Goal: Task Accomplishment & Management: Complete application form

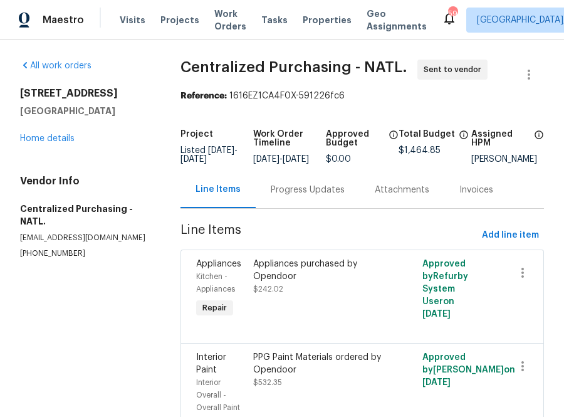
click at [156, 26] on div "Visits Projects Work Orders Tasks Properties Geo Assignments" at bounding box center [281, 20] width 322 height 25
click at [163, 25] on span "Projects" at bounding box center [180, 20] width 39 height 13
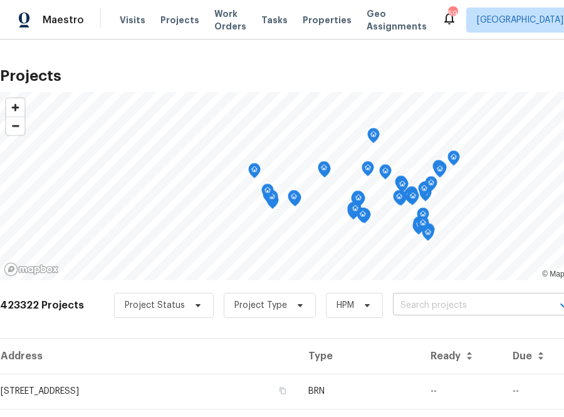
click at [406, 302] on input "text" at bounding box center [465, 305] width 144 height 19
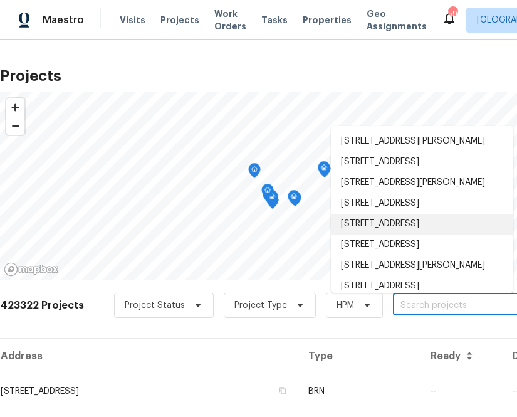
click at [425, 312] on input "text" at bounding box center [465, 305] width 144 height 19
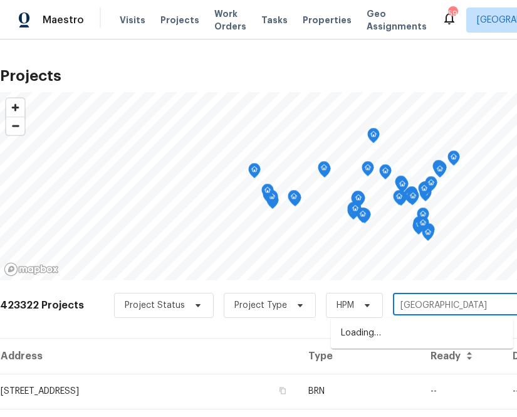
type input "[STREET_ADDRESS]"
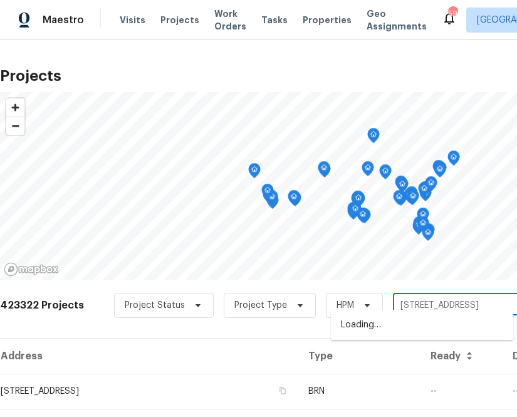
scroll to position [15, 0]
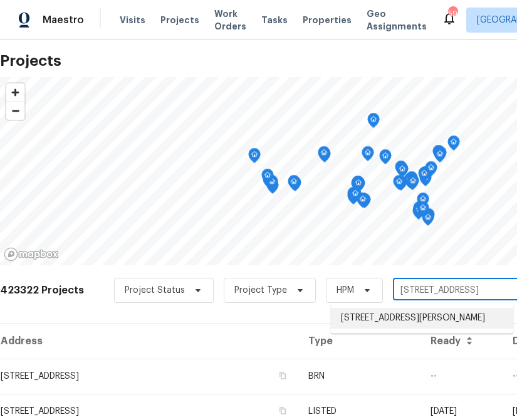
click at [372, 325] on li "[STREET_ADDRESS][PERSON_NAME]" at bounding box center [422, 318] width 182 height 21
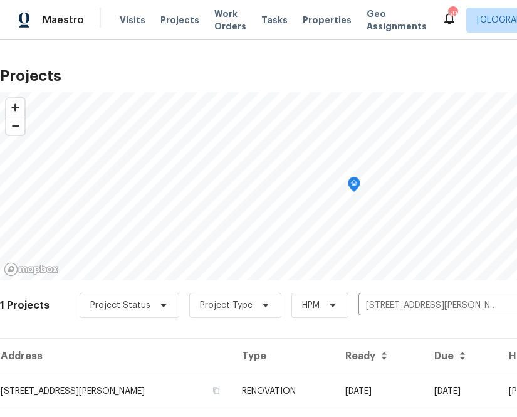
scroll to position [32, 0]
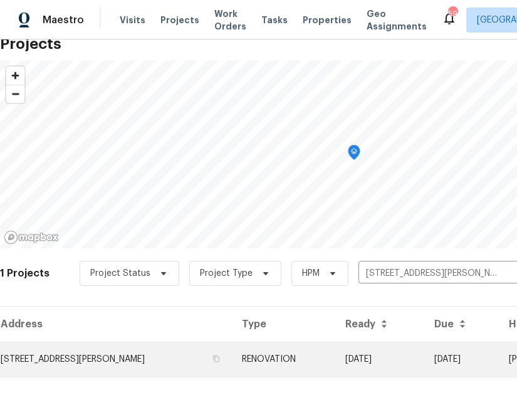
click at [122, 372] on td "[STREET_ADDRESS][PERSON_NAME]" at bounding box center [116, 359] width 232 height 35
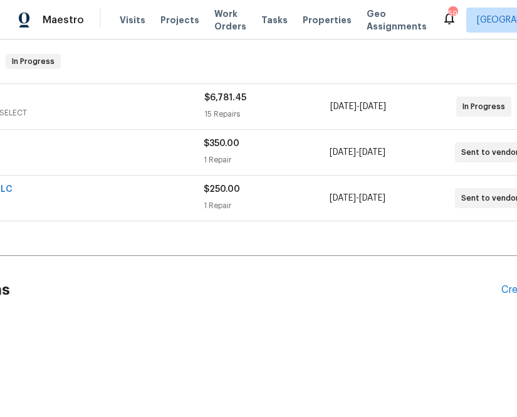
scroll to position [196, 191]
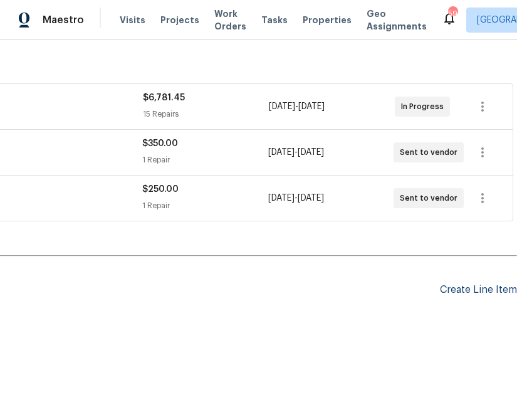
click at [473, 292] on div "Create Line Item" at bounding box center [478, 290] width 77 height 12
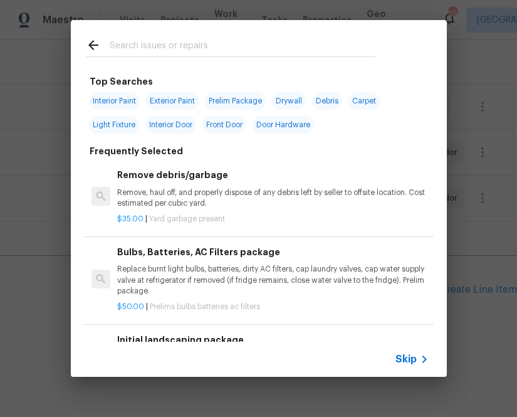
click at [406, 355] on span "Skip" at bounding box center [406, 359] width 21 height 13
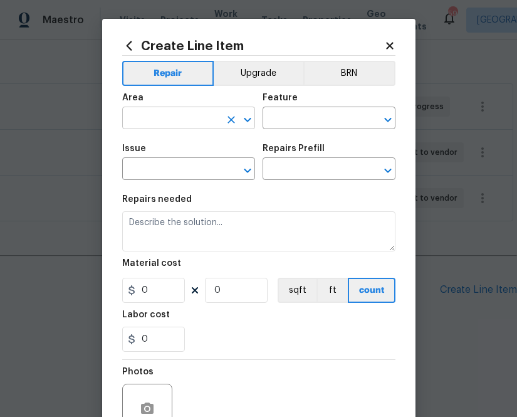
click at [189, 113] on input "text" at bounding box center [171, 119] width 98 height 19
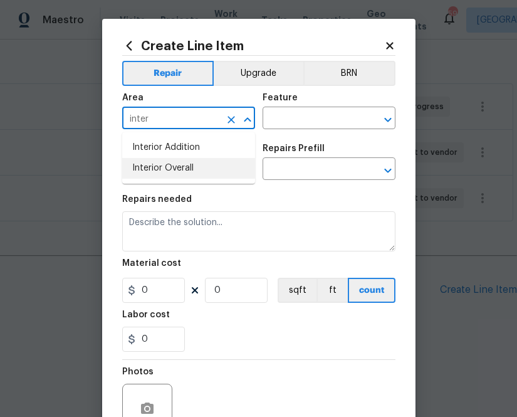
click at [193, 170] on li "Interior Overall" at bounding box center [188, 168] width 133 height 21
type input "Interior Overall"
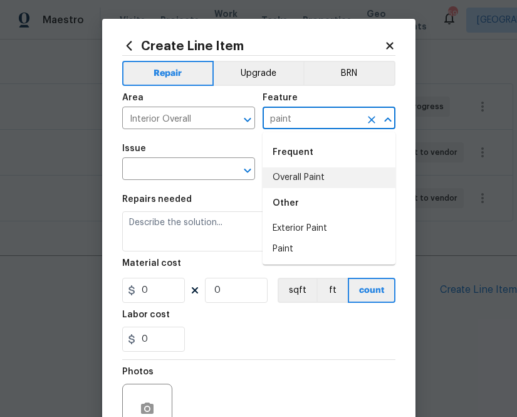
click at [355, 171] on li "Overall Paint" at bounding box center [329, 177] width 133 height 21
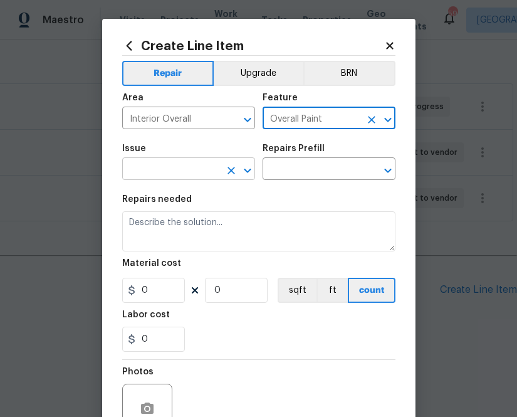
type input "Overall Paint"
click at [192, 169] on input "text" at bounding box center [171, 170] width 98 height 19
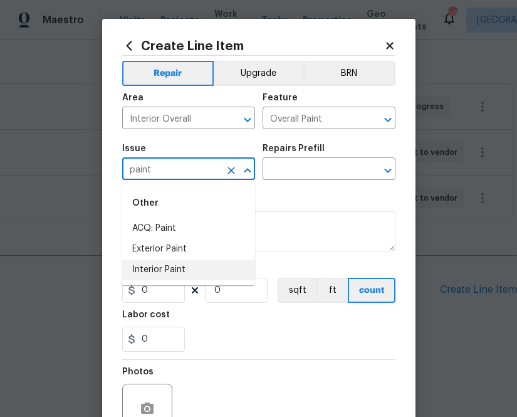
click at [194, 273] on li "Interior Paint" at bounding box center [188, 270] width 133 height 21
type input "Interior Paint"
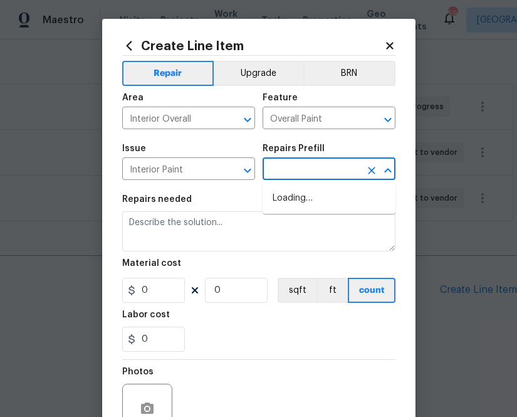
type input "p"
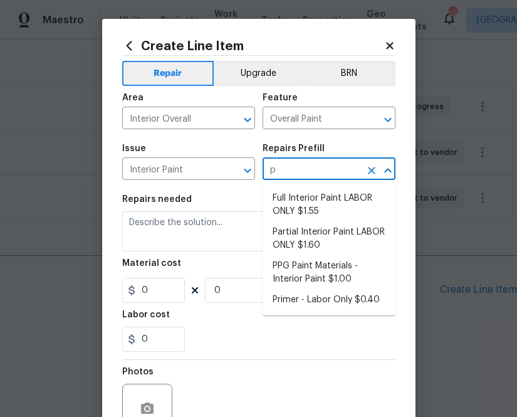
type input "pg"
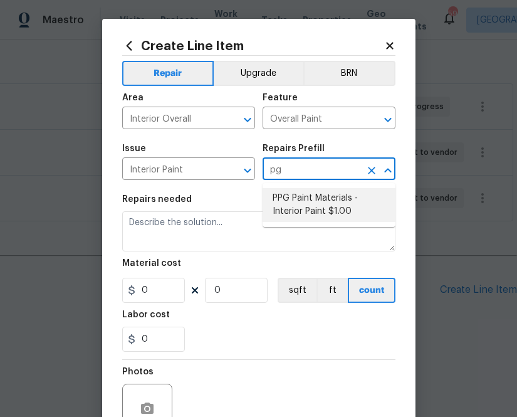
click at [312, 209] on li "PPG Paint Materials - Interior Paint $1.00" at bounding box center [329, 205] width 133 height 34
type input "PPG Paint Materials - Interior Paint $1.00"
type textarea "PPG Paint Materials ordered by Opendoor"
type input "1"
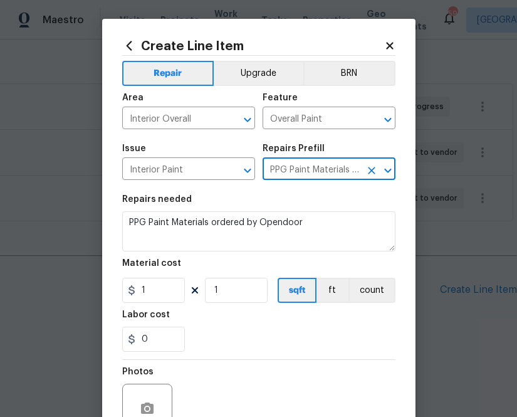
type input "PPG Paint Materials - Interior Paint $1.00"
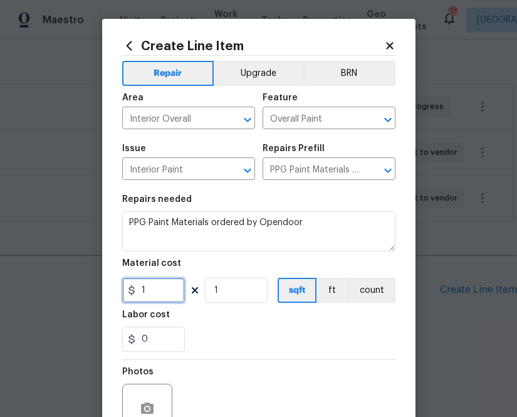
click at [162, 288] on input "1" at bounding box center [153, 290] width 63 height 25
paste input "text"
click at [172, 294] on input "1" at bounding box center [153, 290] width 63 height 25
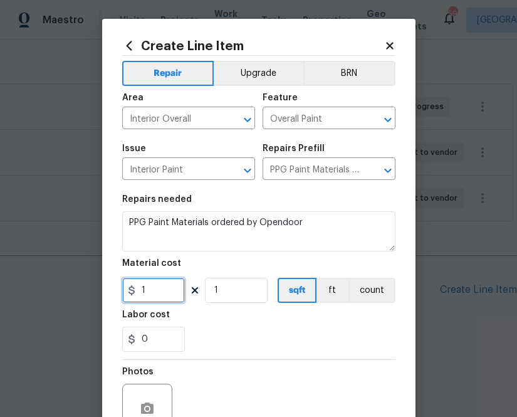
paste input "211.17"
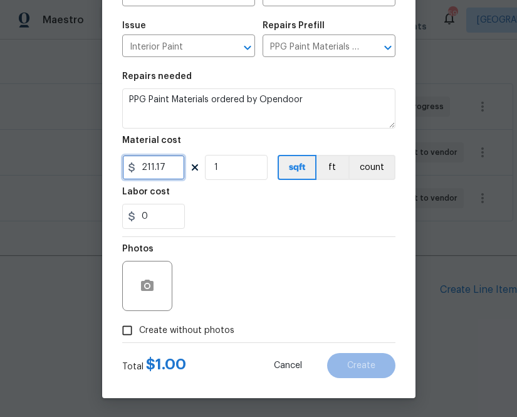
type input "211.17"
click at [187, 332] on span "Create without photos" at bounding box center [186, 330] width 95 height 13
click at [139, 332] on input "Create without photos" at bounding box center [127, 331] width 24 height 24
checkbox input "true"
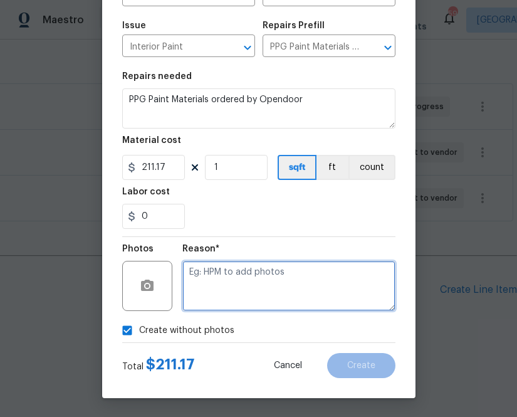
click at [225, 299] on textarea at bounding box center [288, 286] width 213 height 50
type textarea "n.a"
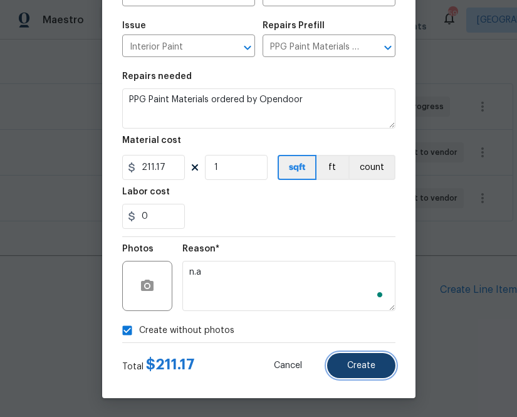
click at [361, 377] on button "Create" at bounding box center [361, 365] width 68 height 25
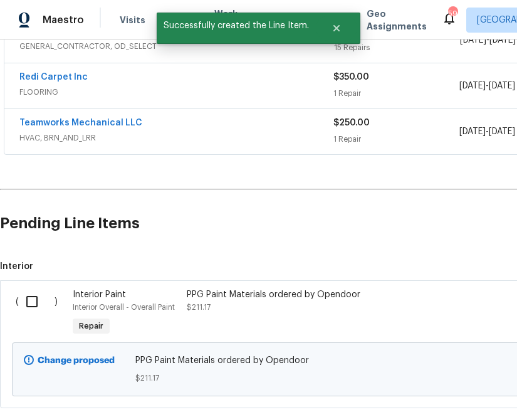
scroll to position [339, 0]
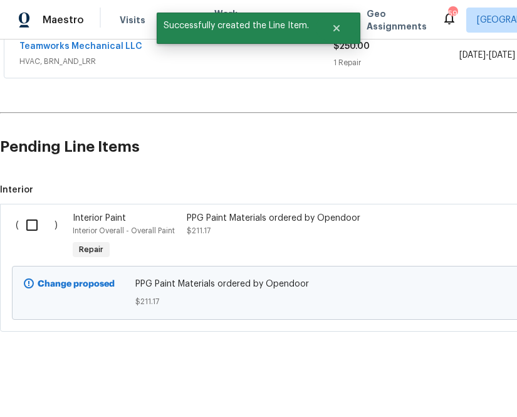
click at [23, 219] on input "checkbox" at bounding box center [37, 225] width 36 height 26
checkbox input "true"
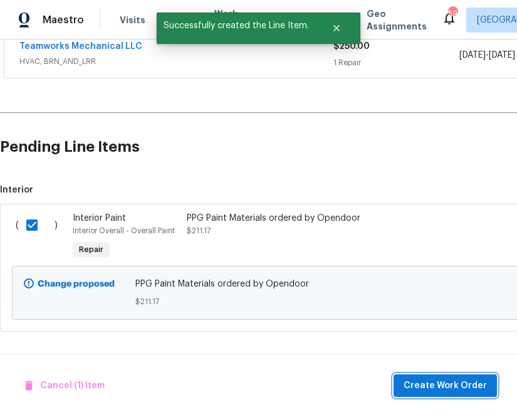
click at [434, 388] on span "Create Work Order" at bounding box center [445, 386] width 83 height 16
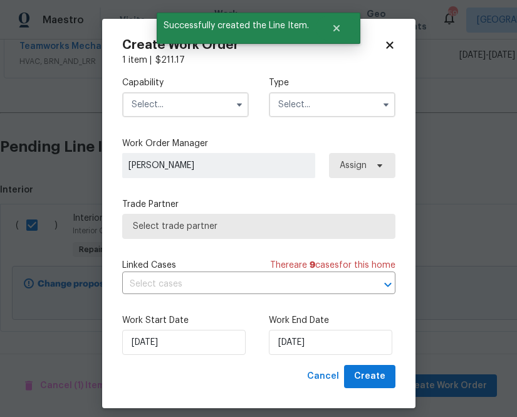
click at [169, 110] on input "text" at bounding box center [185, 104] width 127 height 25
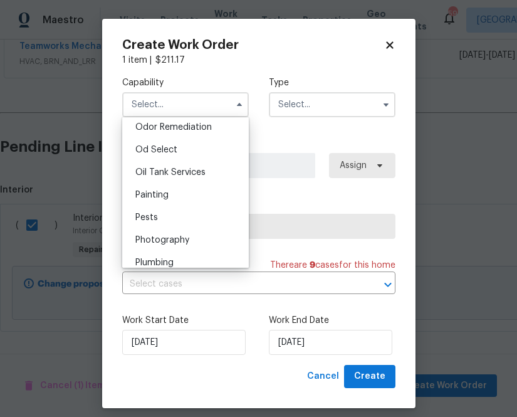
scroll to position [991, 0]
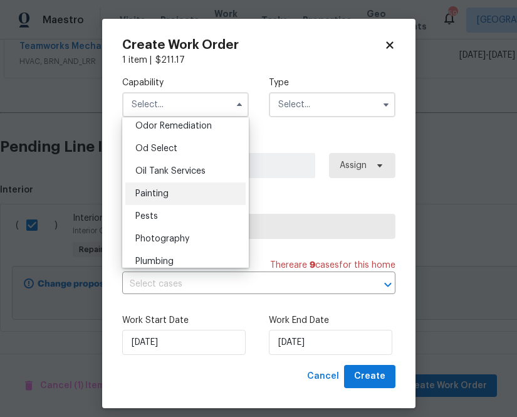
click at [183, 194] on div "Painting" at bounding box center [185, 193] width 120 height 23
type input "Painting"
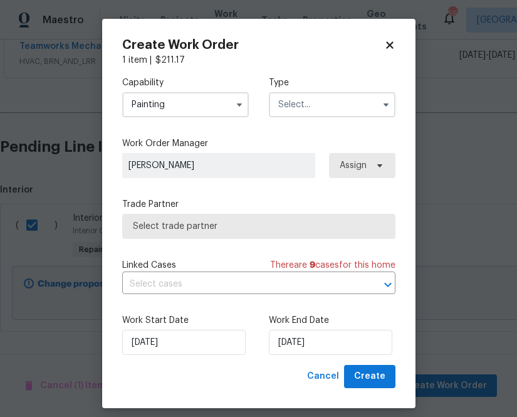
click at [288, 118] on div "Capability Painting Agent Appliance Bathtub Resurfacing BRN And Lrr Broker Cabi…" at bounding box center [258, 96] width 273 height 61
click at [289, 102] on input "text" at bounding box center [332, 104] width 127 height 25
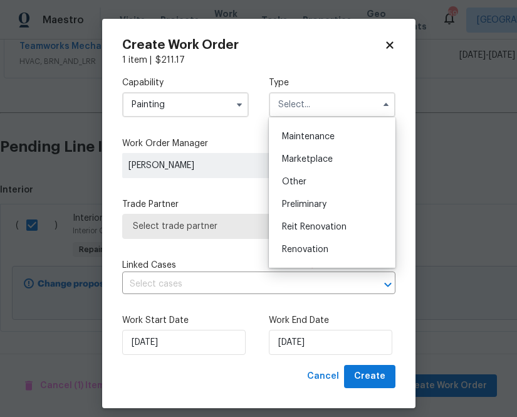
scroll to position [201, 0]
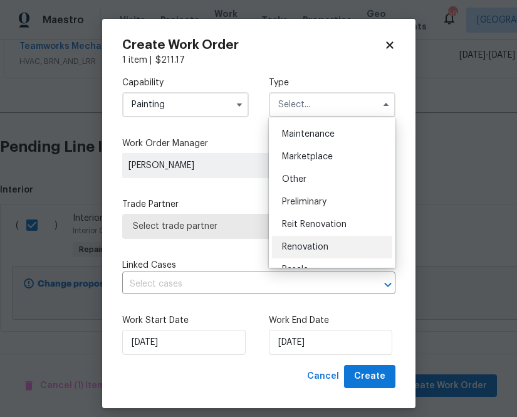
click at [312, 247] on span "Renovation" at bounding box center [305, 247] width 46 height 9
type input "Renovation"
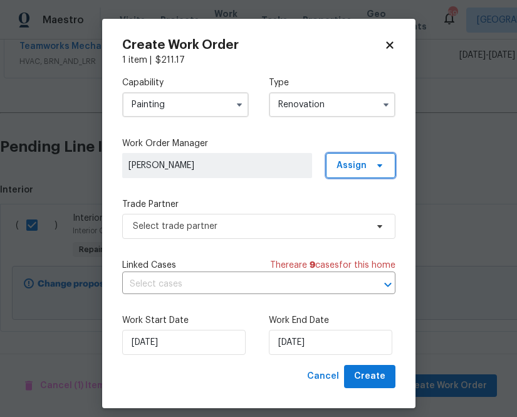
click at [346, 169] on span "Assign" at bounding box center [352, 165] width 30 height 13
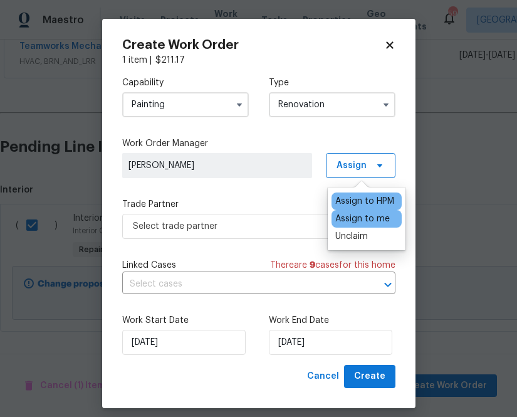
click at [348, 221] on div "Assign to me" at bounding box center [362, 219] width 55 height 13
click at [348, 223] on div "Assign to me" at bounding box center [362, 219] width 55 height 13
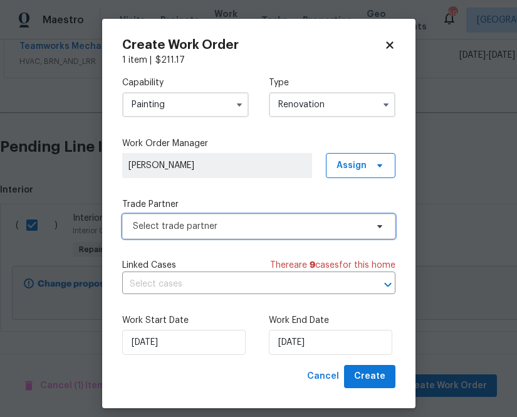
click at [288, 215] on span "Select trade partner" at bounding box center [258, 226] width 273 height 25
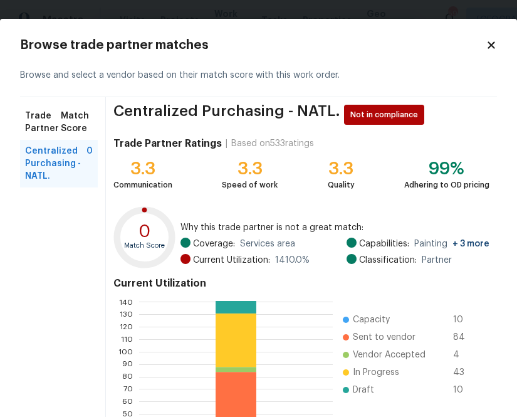
scroll to position [134, 0]
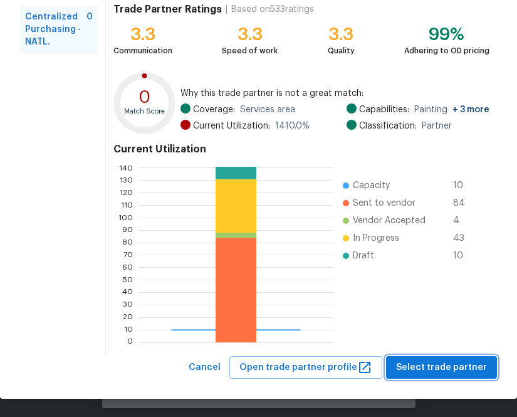
click at [440, 363] on span "Select trade partner" at bounding box center [441, 368] width 91 height 16
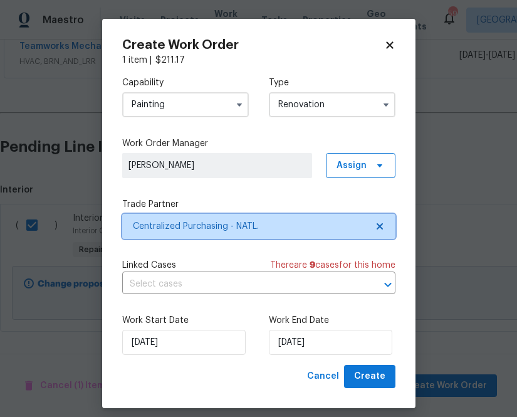
scroll to position [0, 0]
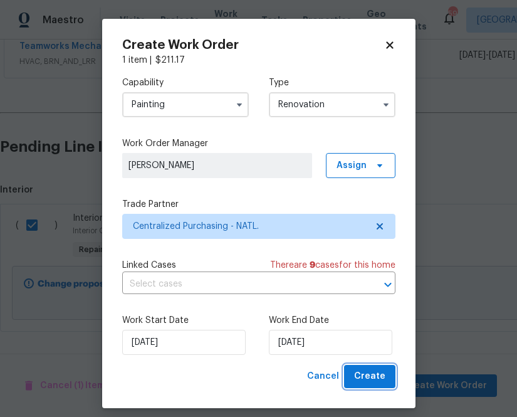
click at [365, 382] on span "Create" at bounding box center [369, 377] width 31 height 16
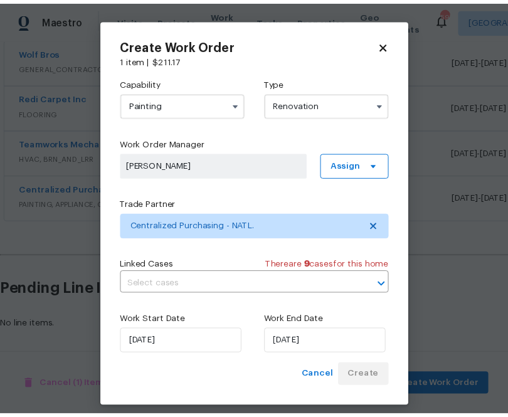
scroll to position [242, 0]
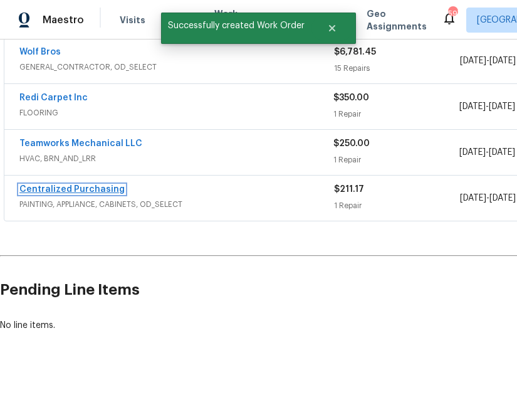
click at [73, 187] on link "Centralized Purchasing" at bounding box center [71, 189] width 105 height 9
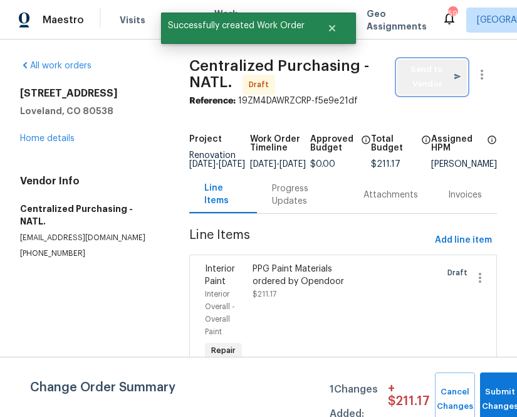
click at [416, 75] on span "Send to Vendor" at bounding box center [432, 77] width 57 height 29
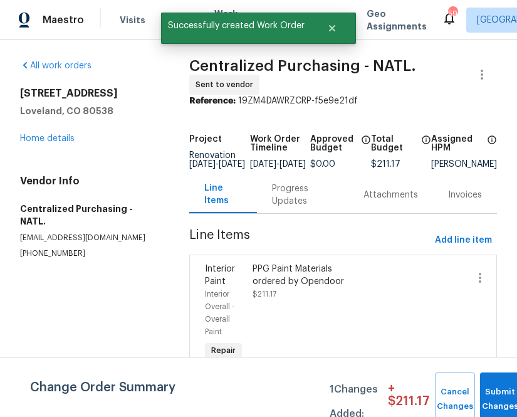
click at [163, 152] on div "All work orders [STREET_ADDRESS][PERSON_NAME] Home details Vendor Info Centrali…" at bounding box center [258, 259] width 517 height 441
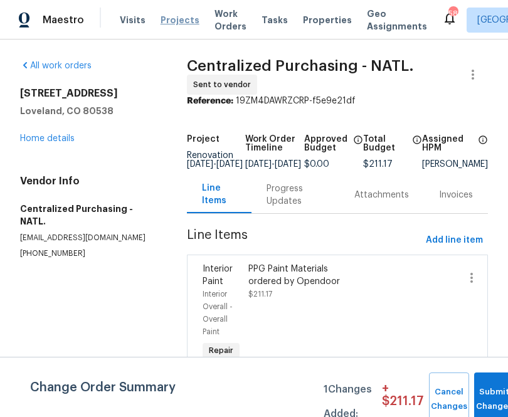
click at [167, 18] on span "Projects" at bounding box center [180, 20] width 39 height 13
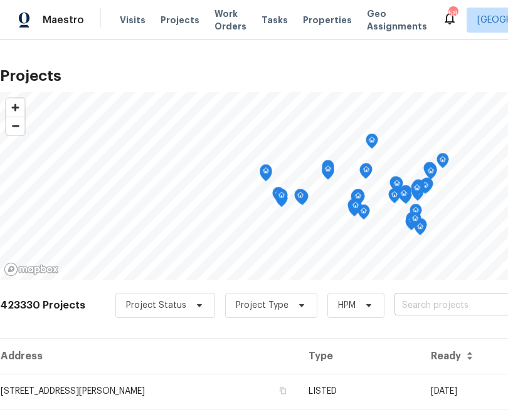
click at [396, 306] on input "text" at bounding box center [466, 305] width 144 height 19
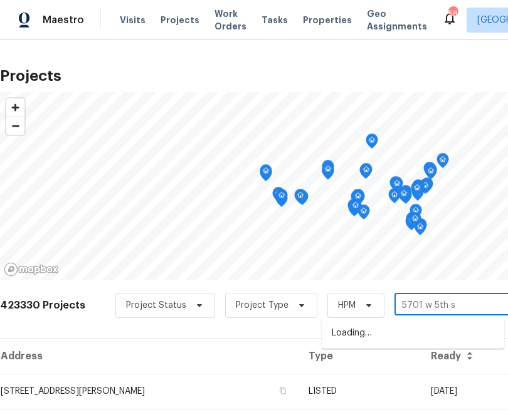
type input "[STREET_ADDRESS]"
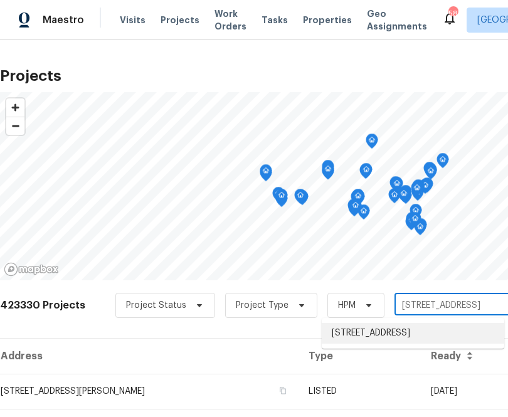
click at [413, 335] on li "[STREET_ADDRESS]" at bounding box center [413, 333] width 182 height 21
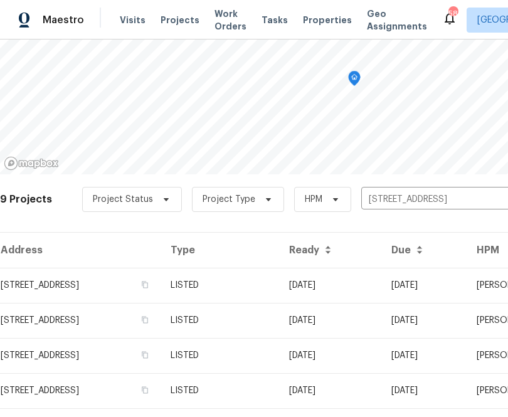
scroll to position [84, 0]
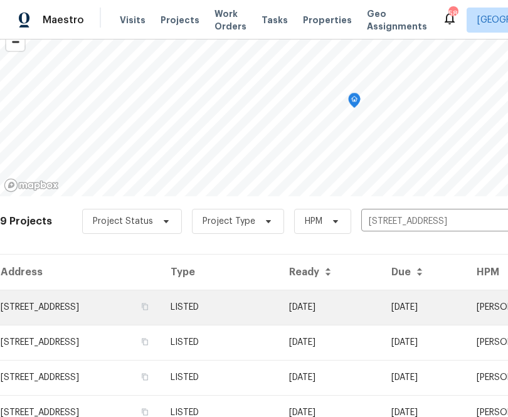
click at [89, 304] on td "[STREET_ADDRESS]" at bounding box center [80, 307] width 161 height 35
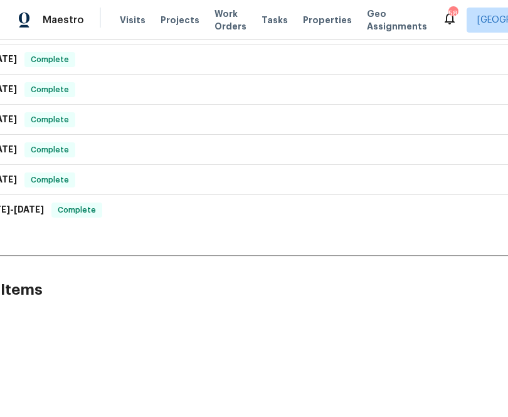
scroll to position [493, 201]
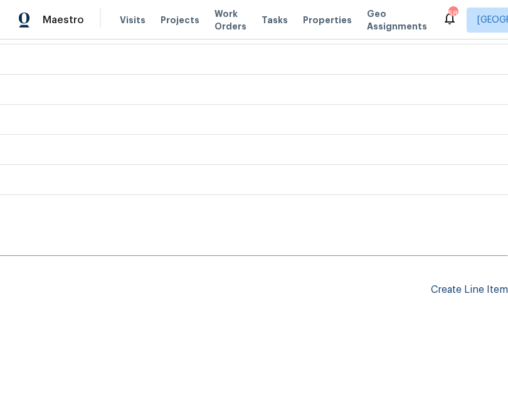
click at [482, 289] on div "Create Line Item" at bounding box center [469, 290] width 77 height 12
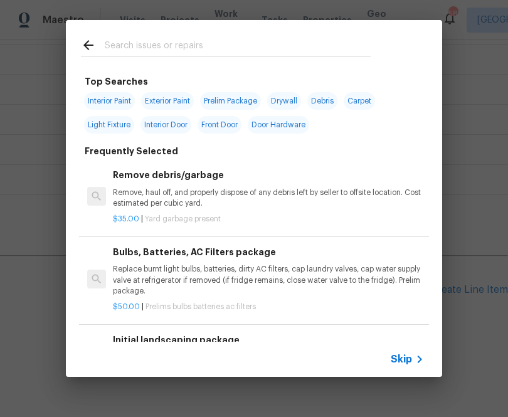
click at [403, 345] on div "Skip" at bounding box center [254, 359] width 376 height 35
click at [403, 361] on span "Skip" at bounding box center [401, 359] width 21 height 13
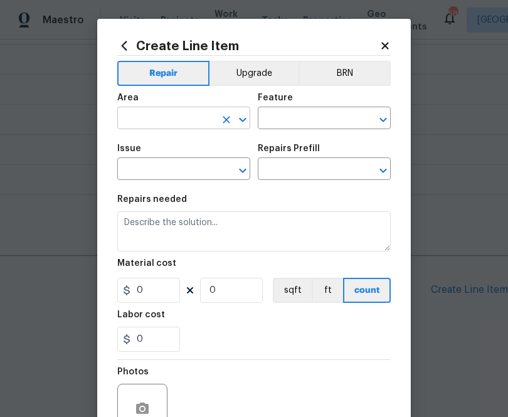
click at [200, 120] on input "text" at bounding box center [166, 119] width 98 height 19
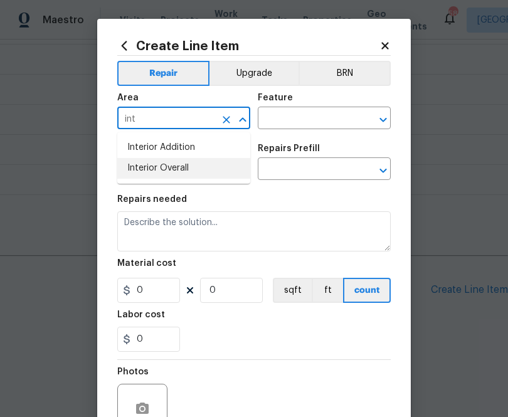
click at [195, 171] on li "Interior Overall" at bounding box center [183, 168] width 133 height 21
type input "Interior Overall"
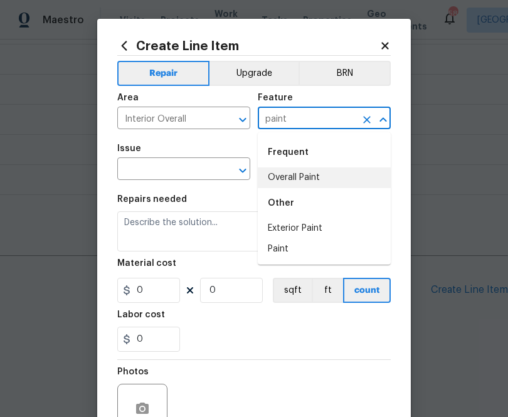
click at [310, 181] on li "Overall Paint" at bounding box center [324, 177] width 133 height 21
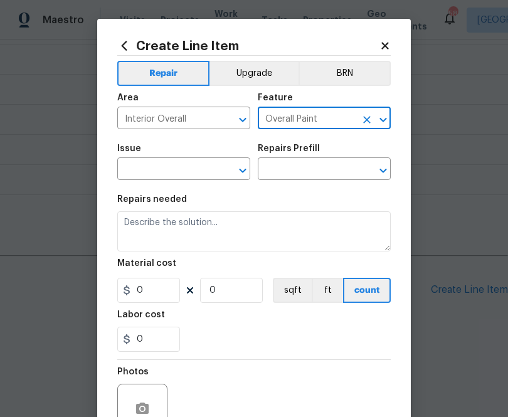
type input "Overall Paint"
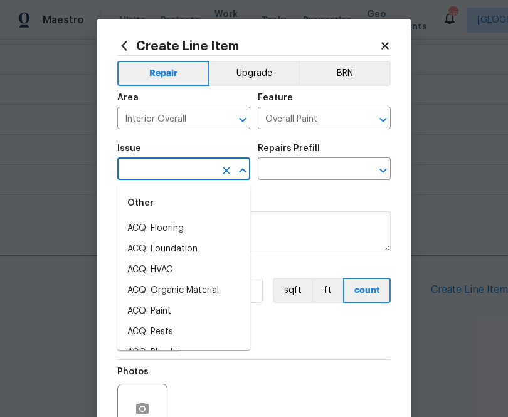
click at [212, 108] on div "Area" at bounding box center [183, 101] width 133 height 16
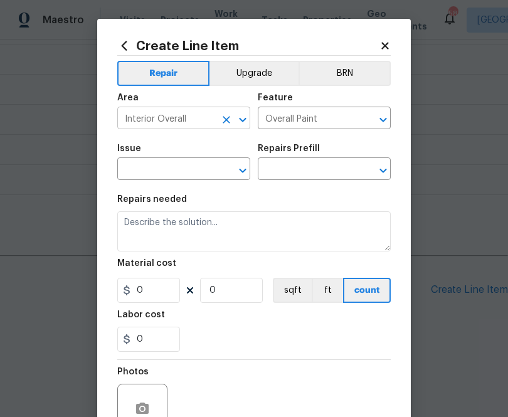
click at [209, 113] on input "Interior Overall" at bounding box center [166, 119] width 98 height 19
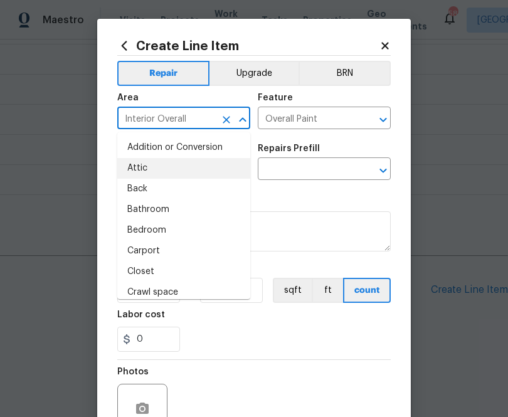
click at [209, 113] on input "Interior Overall" at bounding box center [166, 119] width 98 height 19
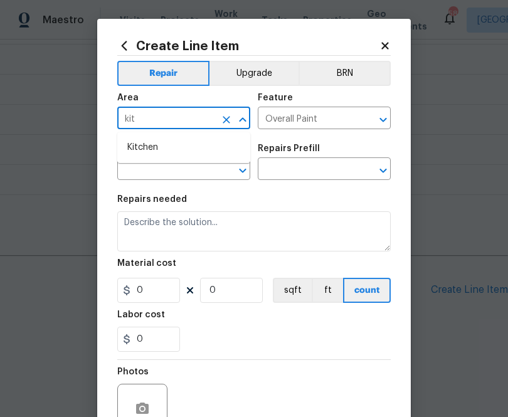
click at [185, 135] on ul "Kitchen" at bounding box center [183, 147] width 133 height 31
click at [185, 143] on li "Kitchen" at bounding box center [183, 147] width 133 height 21
type input "Kitchen"
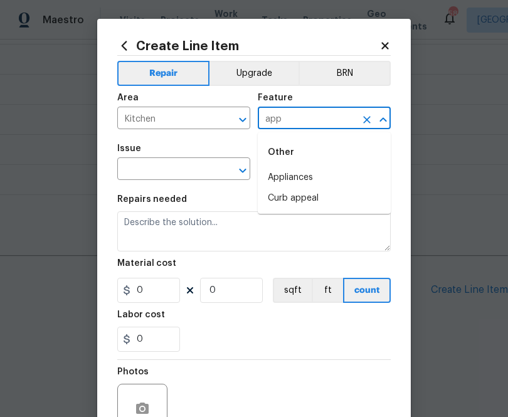
click at [295, 180] on li "Appliances" at bounding box center [324, 177] width 133 height 21
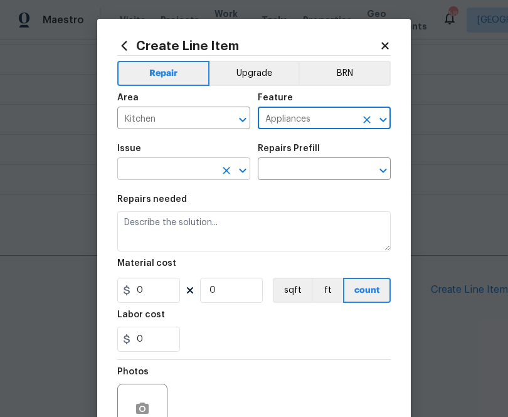
type input "Appliances"
click at [174, 173] on input "text" at bounding box center [166, 170] width 98 height 19
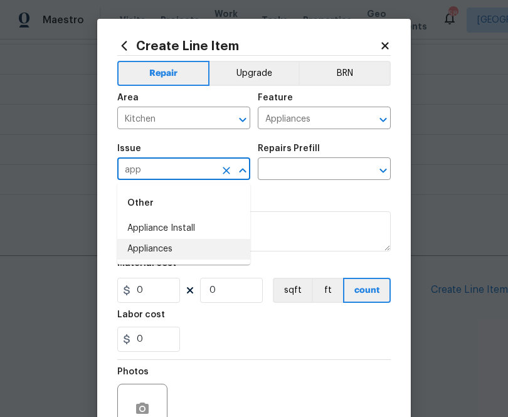
click at [164, 252] on li "Appliances" at bounding box center [183, 249] width 133 height 21
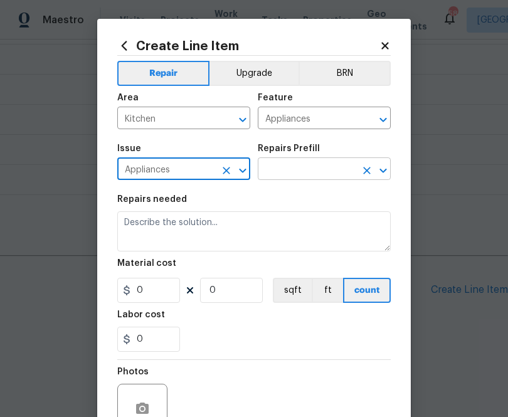
type input "Appliances"
click at [273, 165] on input "text" at bounding box center [307, 170] width 98 height 19
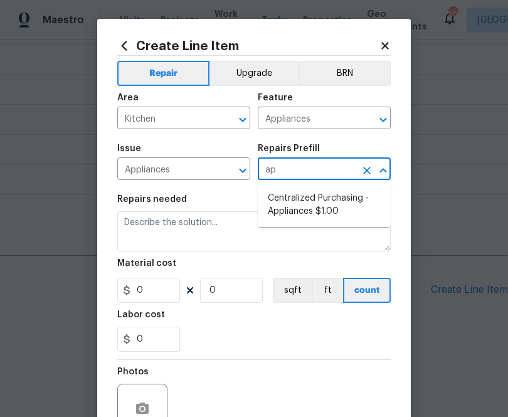
type input "app"
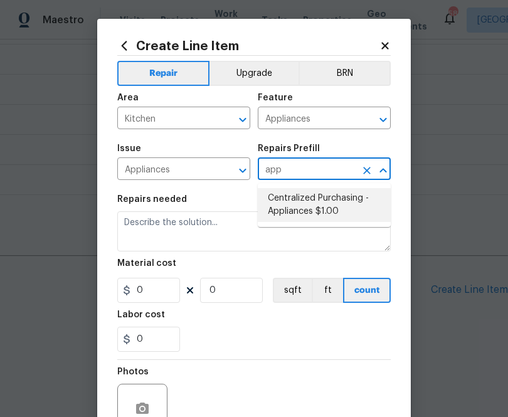
click at [308, 207] on li "Centralized Purchasing - Appliances $1.00" at bounding box center [324, 205] width 133 height 34
type input "Centralized Purchasing - Appliances $1.00"
type textarea "Appliances purchased by Opendoor"
type input "1"
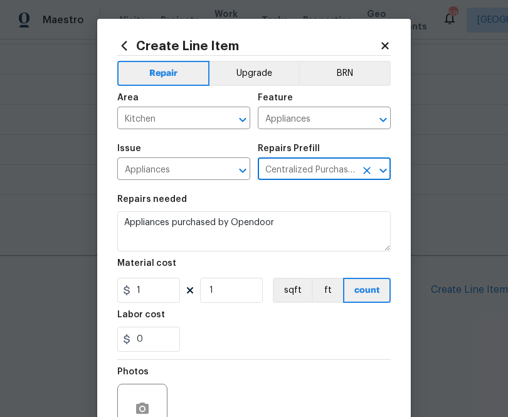
type input "Centralized Purchasing - Appliances $1.00"
click at [151, 292] on input "1" at bounding box center [148, 290] width 63 height 25
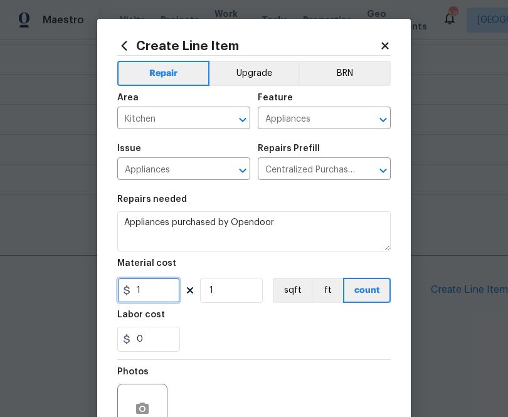
click at [151, 292] on input "1" at bounding box center [148, 290] width 63 height 25
click at [155, 294] on input "1" at bounding box center [148, 290] width 63 height 25
paste input "274.91"
type input "1274.91"
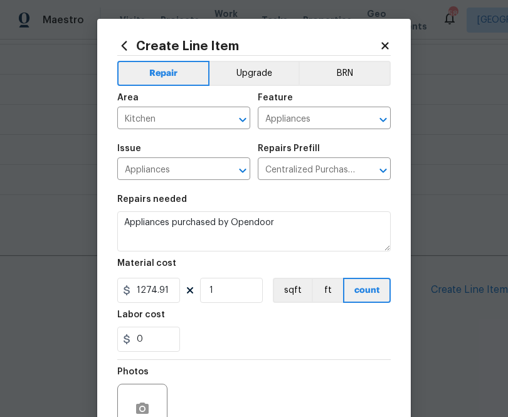
click at [229, 347] on div "0" at bounding box center [253, 339] width 273 height 25
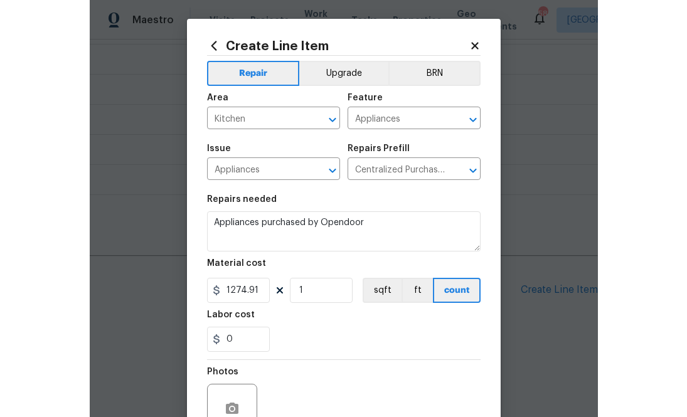
scroll to position [118, 0]
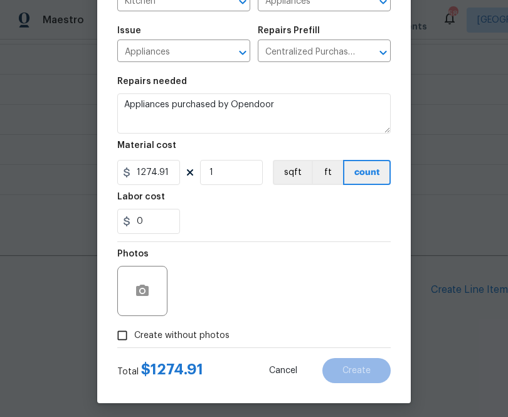
click at [204, 339] on span "Create without photos" at bounding box center [181, 335] width 95 height 13
click at [134, 339] on input "Create without photos" at bounding box center [122, 336] width 24 height 24
checkbox input "true"
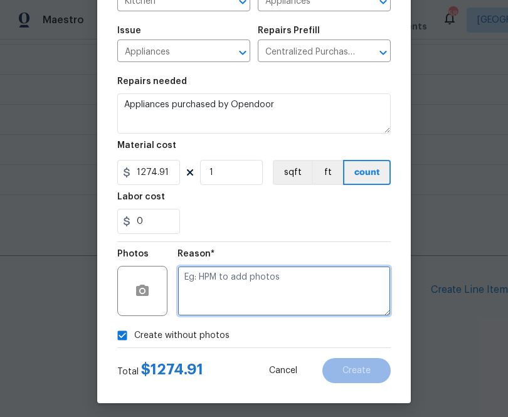
click at [234, 289] on textarea at bounding box center [283, 291] width 213 height 50
type textarea "n.a"
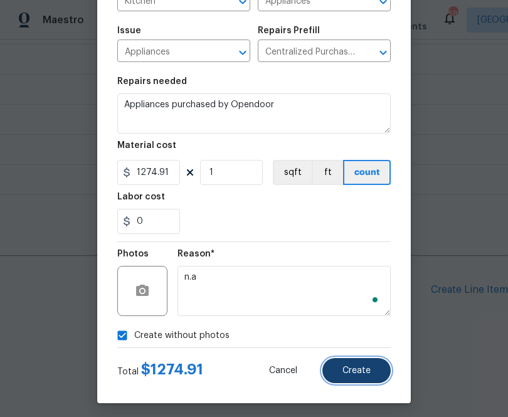
click at [357, 376] on span "Create" at bounding box center [356, 370] width 28 height 9
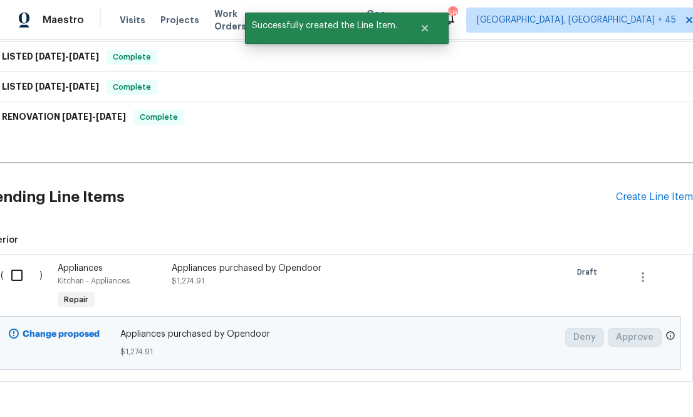
scroll to position [636, 15]
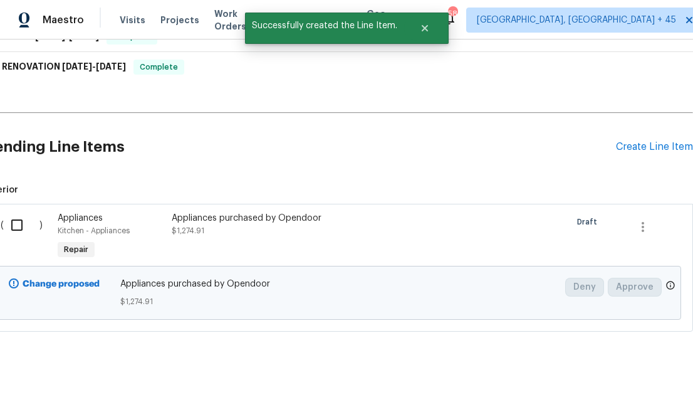
click at [30, 228] on input "checkbox" at bounding box center [22, 225] width 36 height 26
checkbox input "true"
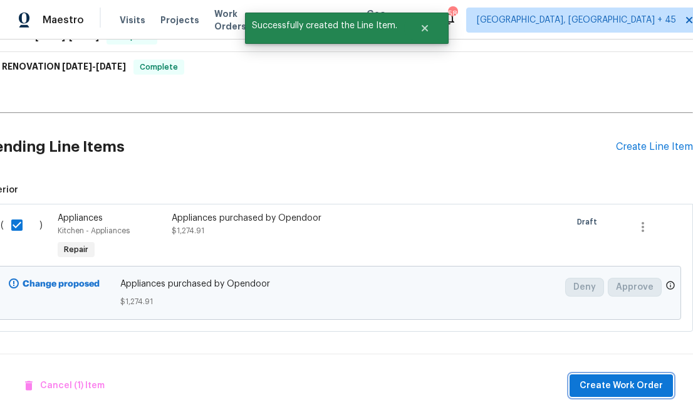
click at [564, 389] on span "Create Work Order" at bounding box center [621, 386] width 83 height 16
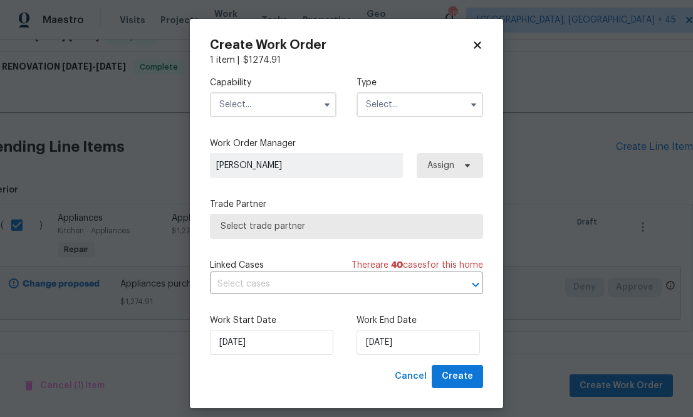
click at [256, 102] on input "text" at bounding box center [273, 104] width 127 height 25
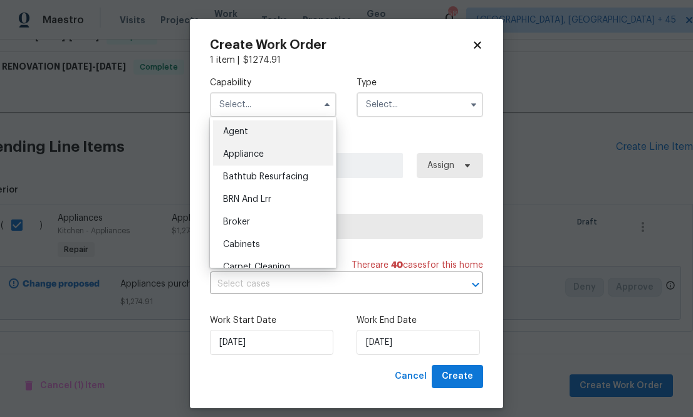
click at [260, 154] on span "Appliance" at bounding box center [243, 154] width 41 height 9
type input "Appliance"
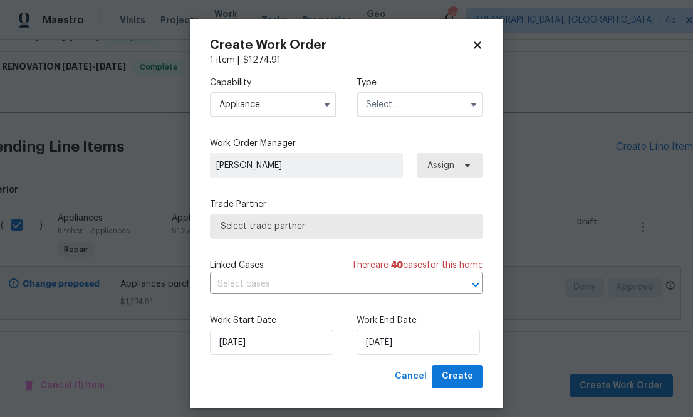
click at [434, 79] on label "Type" at bounding box center [420, 82] width 127 height 13
click at [429, 115] on input "text" at bounding box center [420, 104] width 127 height 25
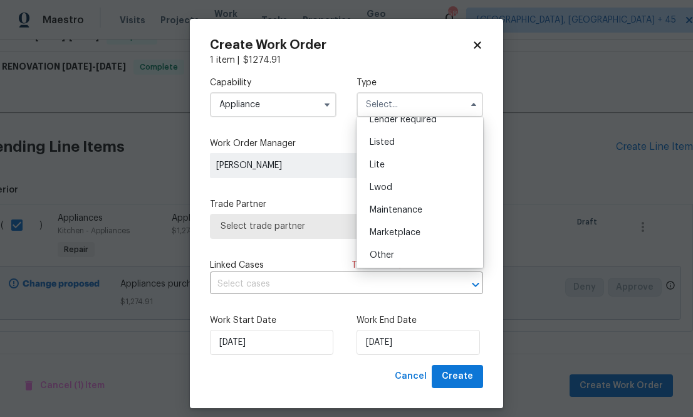
scroll to position [110, 0]
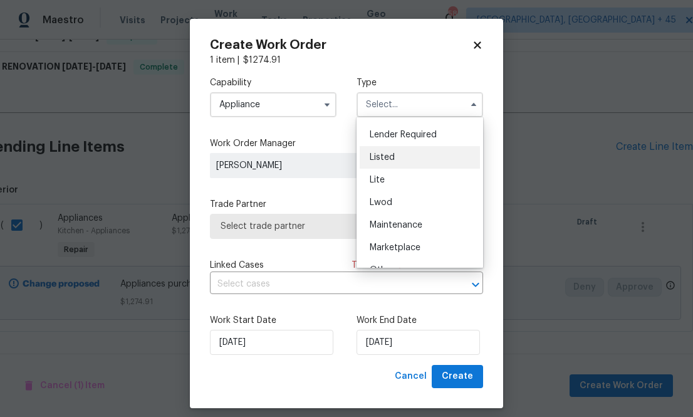
click at [414, 162] on div "Listed" at bounding box center [420, 157] width 120 height 23
type input "Listed"
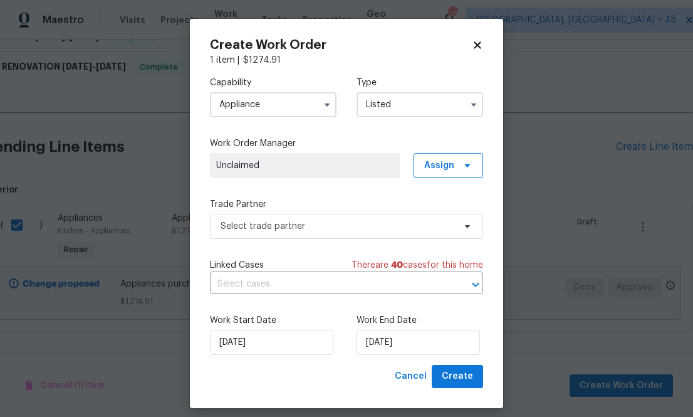
click at [407, 157] on div "Unclaimed Assign" at bounding box center [346, 165] width 273 height 25
click at [446, 160] on span "Assign" at bounding box center [439, 165] width 30 height 13
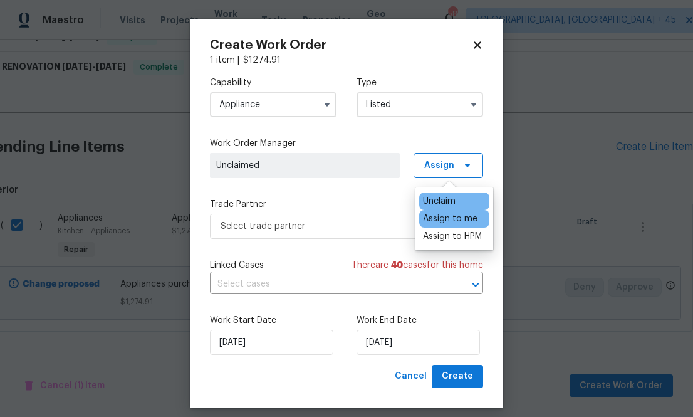
click at [443, 221] on div "Assign to me" at bounding box center [450, 219] width 55 height 13
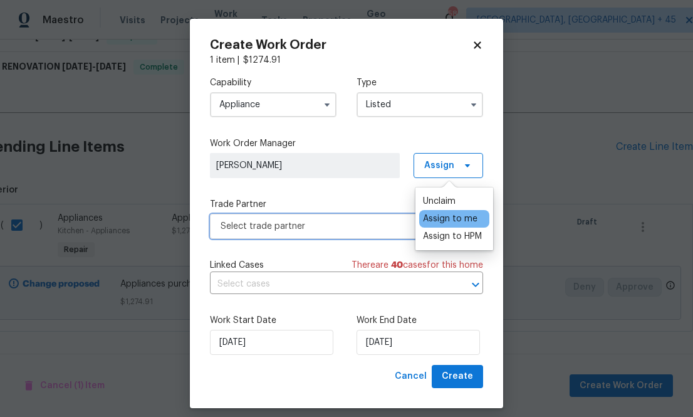
click at [379, 221] on span "Select trade partner" at bounding box center [338, 226] width 234 height 13
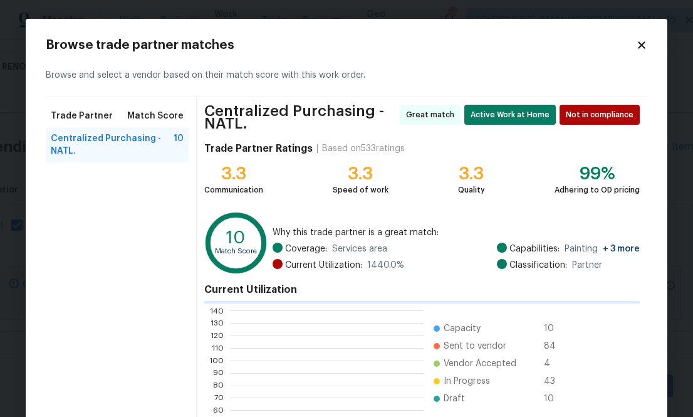
scroll to position [176, 193]
click at [379, 228] on span "Why this trade partner is a great match:" at bounding box center [456, 232] width 367 height 13
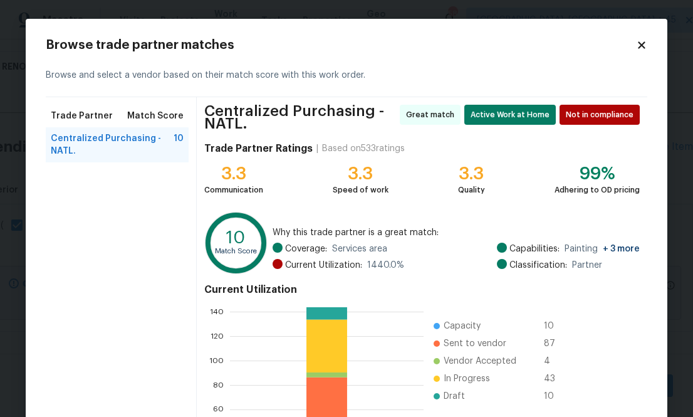
scroll to position [141, 0]
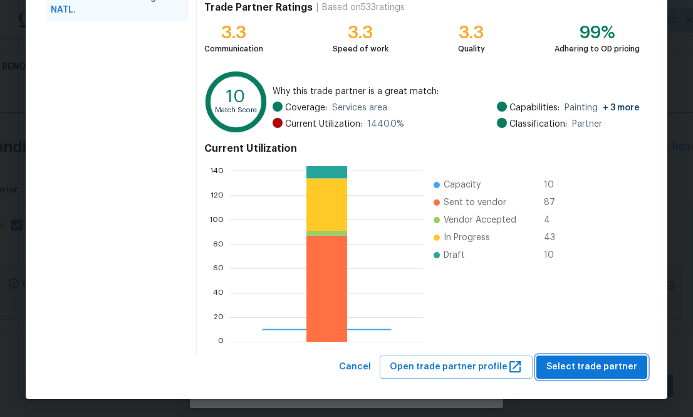
click at [564, 369] on span "Select trade partner" at bounding box center [592, 367] width 91 height 16
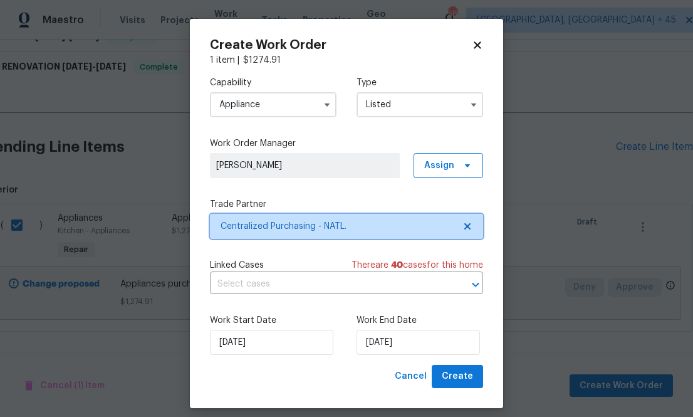
scroll to position [0, 0]
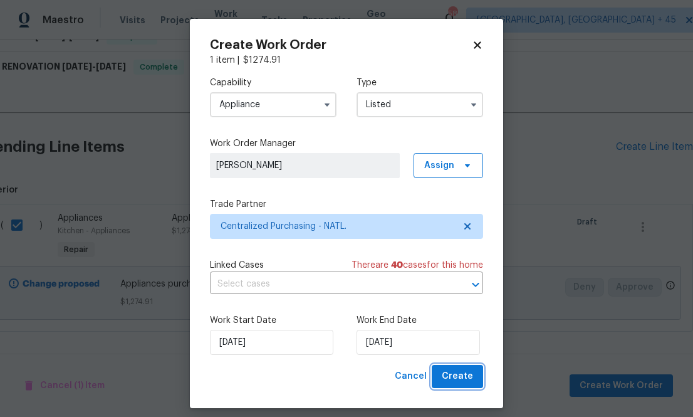
click at [466, 376] on span "Create" at bounding box center [457, 377] width 31 height 16
checkbox input "false"
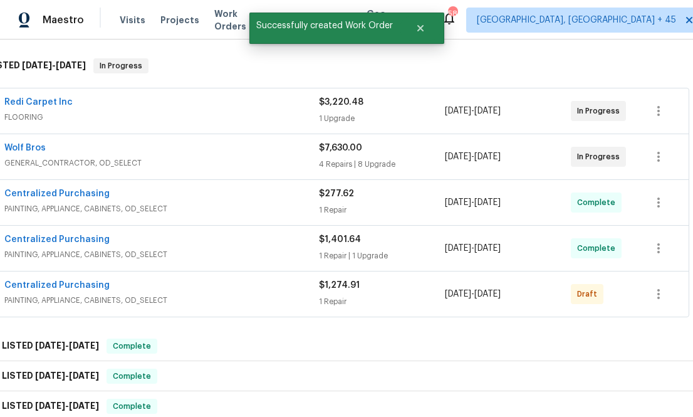
scroll to position [193, 15]
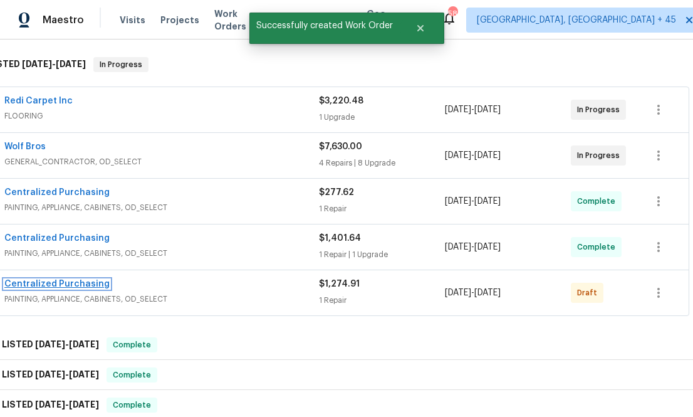
click at [31, 288] on link "Centralized Purchasing" at bounding box center [56, 284] width 105 height 9
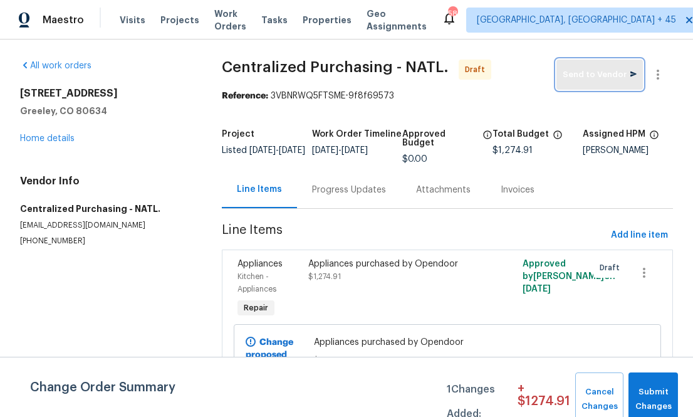
click at [564, 81] on span "Send to Vendor" at bounding box center [600, 75] width 74 height 14
